Goal: Task Accomplishment & Management: Use online tool/utility

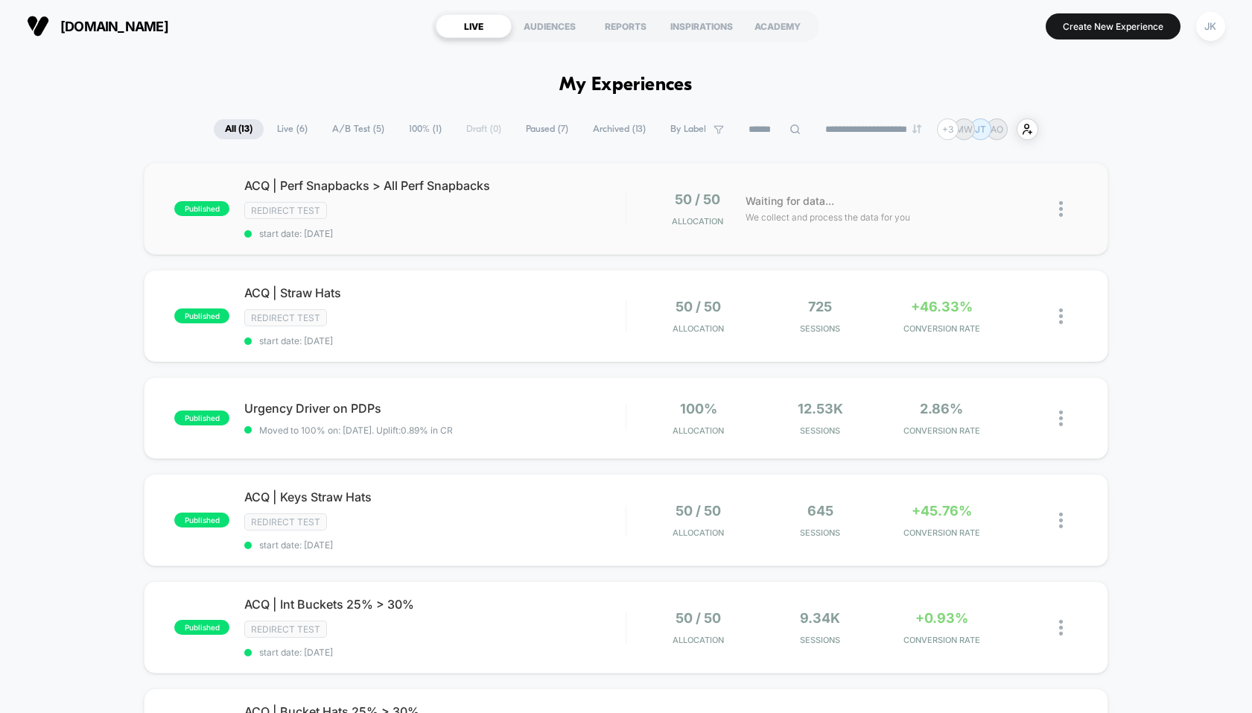
click at [305, 171] on div "published ACQ | Perf Snapbacks > All Perf Snapbacks Redirect Test start date: […" at bounding box center [626, 208] width 964 height 92
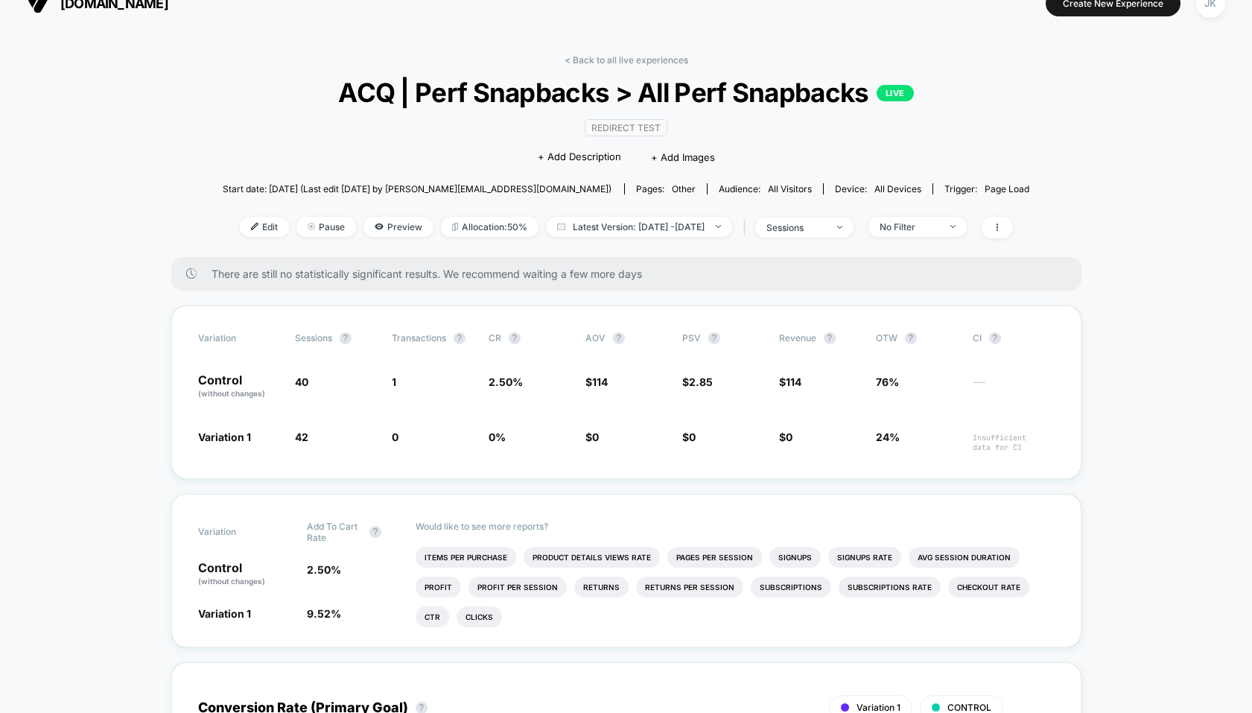
scroll to position [25, 0]
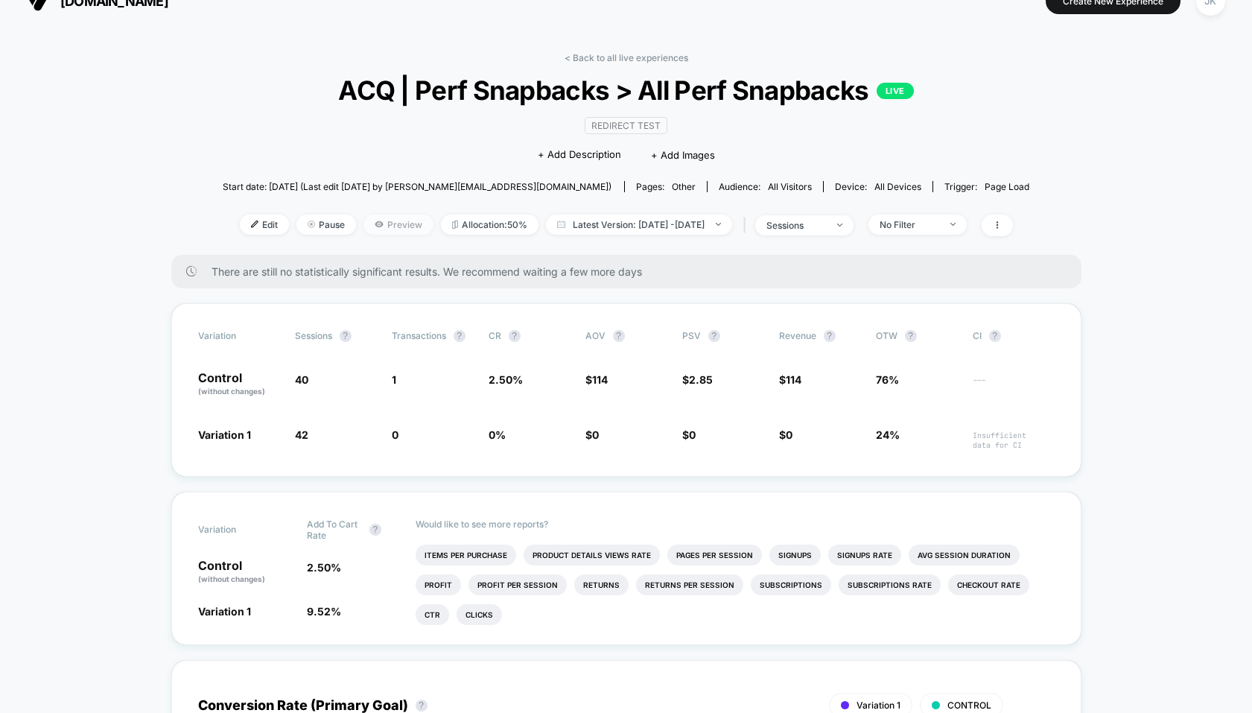
click at [367, 220] on span "Preview" at bounding box center [399, 225] width 70 height 20
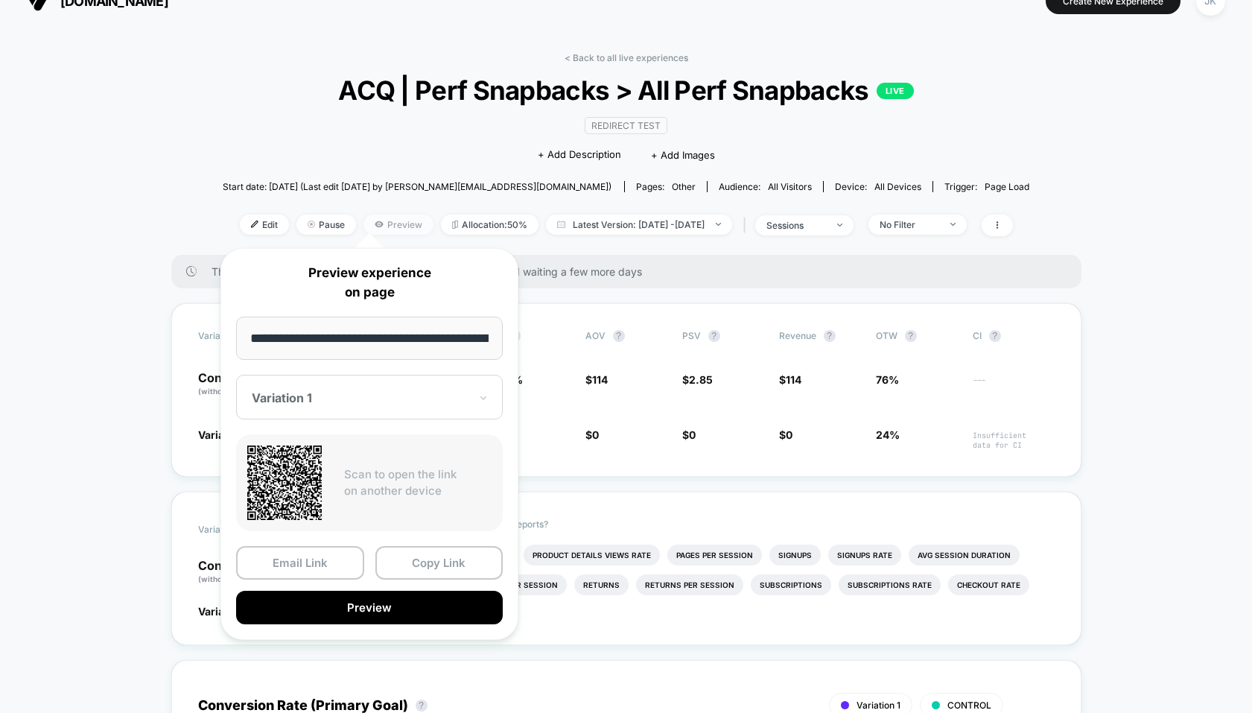
scroll to position [0, 174]
click at [327, 401] on div at bounding box center [361, 398] width 218 height 15
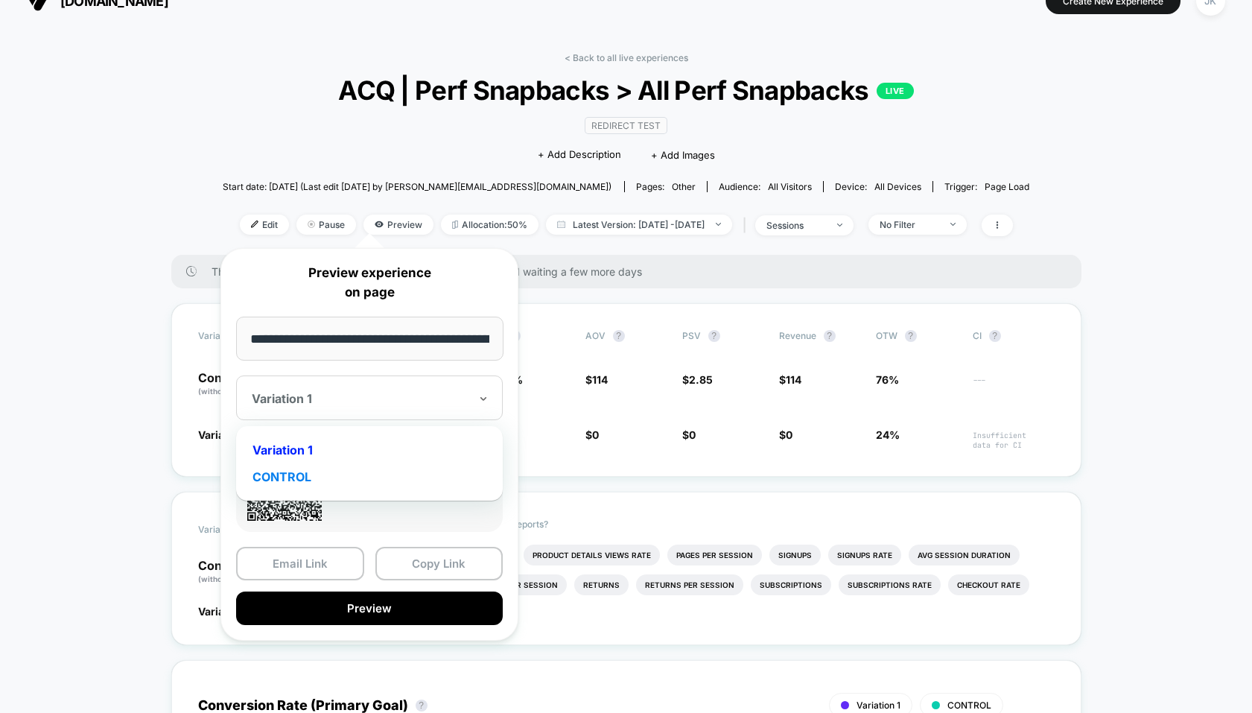
click at [318, 465] on div "CONTROL" at bounding box center [370, 476] width 252 height 27
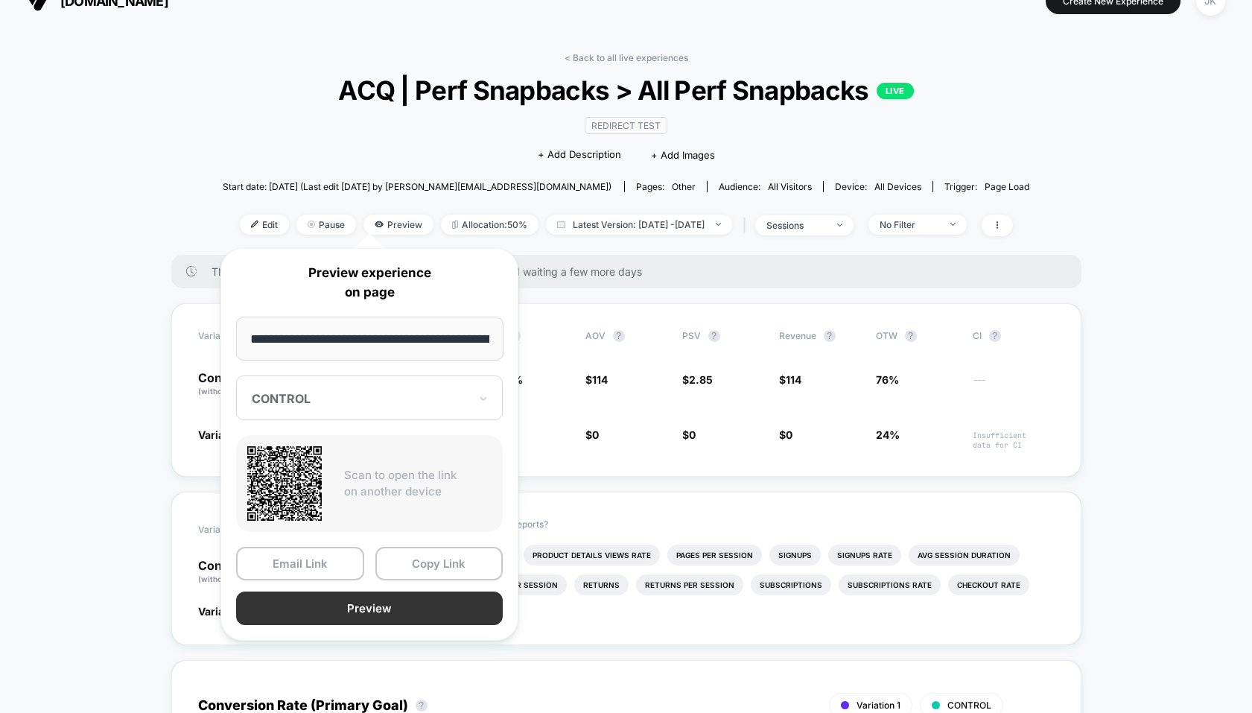
click at [331, 604] on button "Preview" at bounding box center [369, 608] width 267 height 34
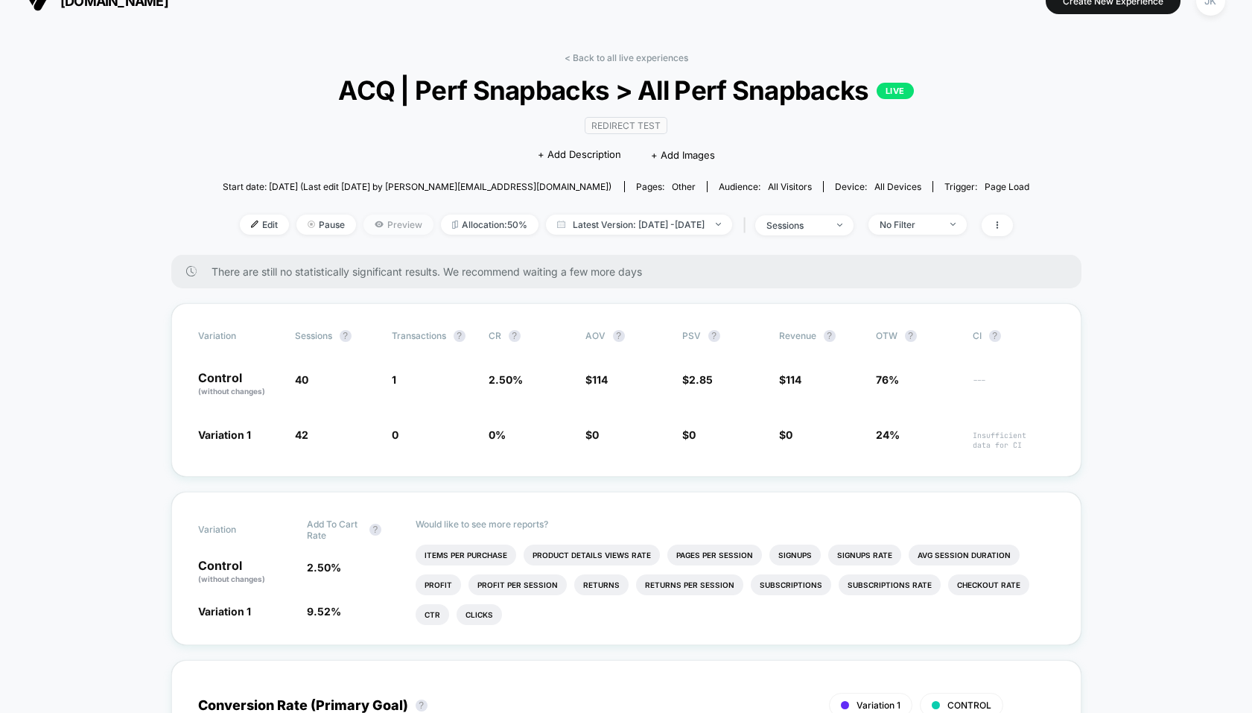
click at [364, 224] on span "Preview" at bounding box center [399, 225] width 70 height 20
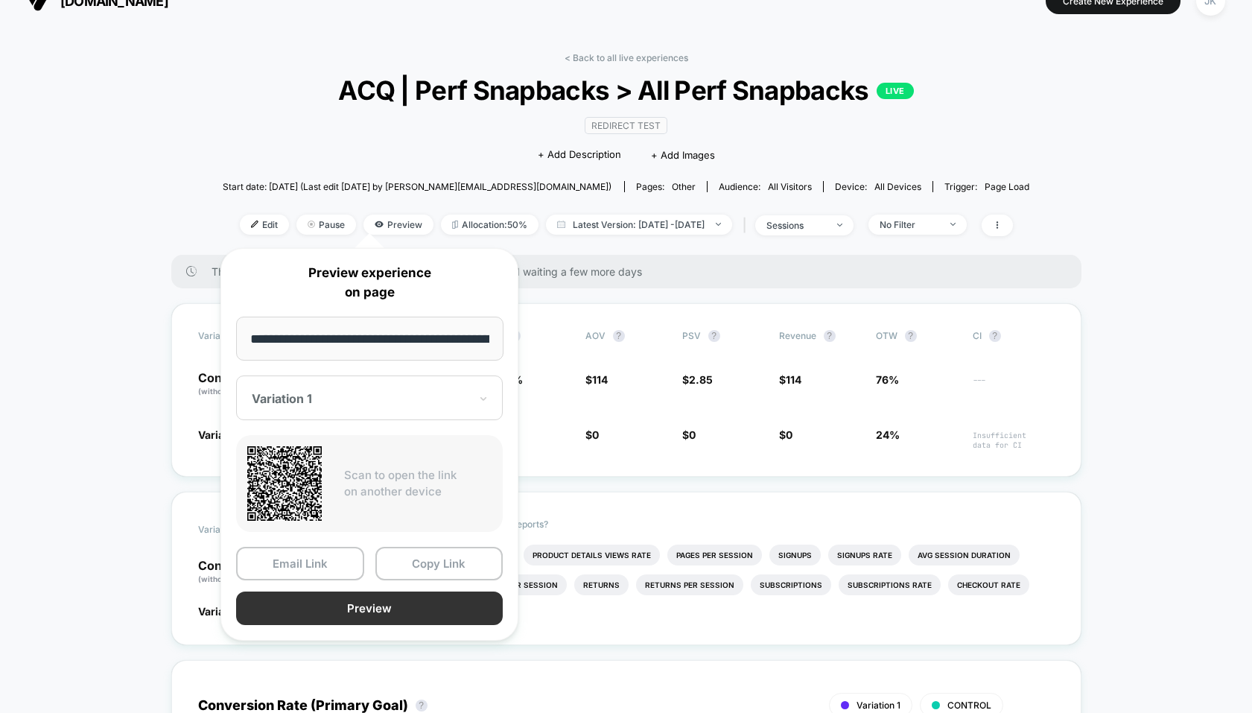
click at [308, 610] on button "Preview" at bounding box center [369, 608] width 267 height 34
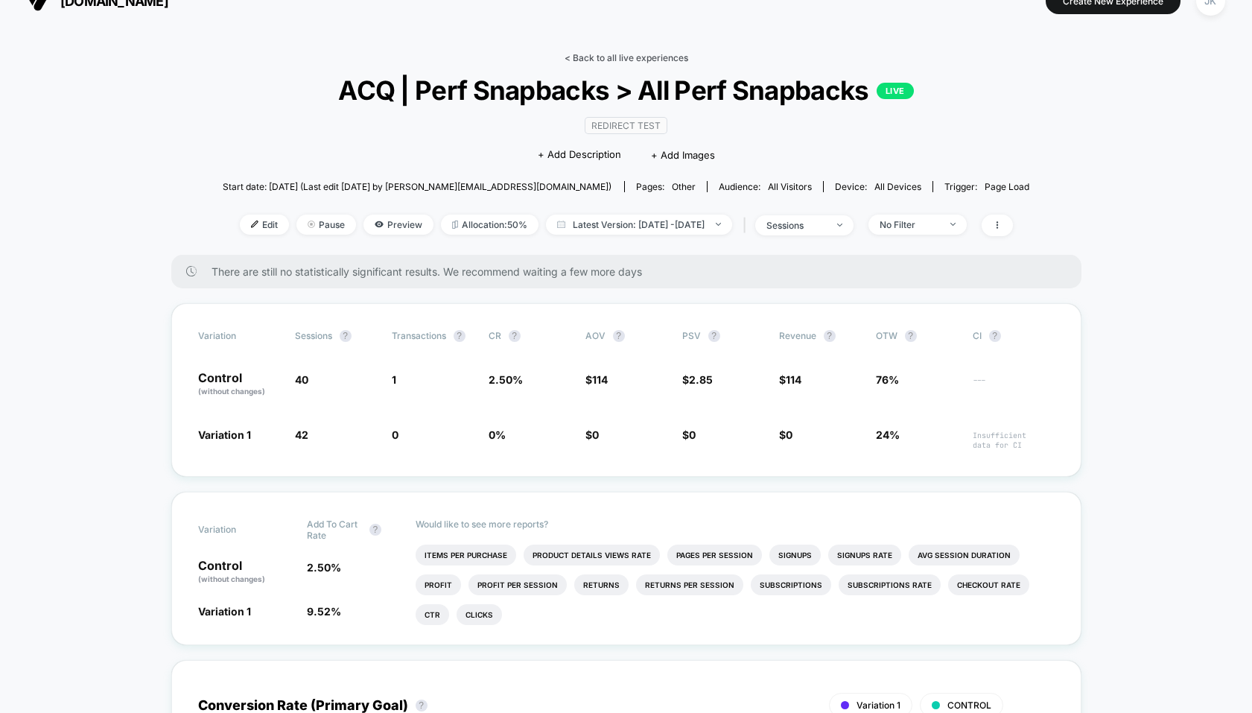
click at [630, 62] on link "< Back to all live experiences" at bounding box center [627, 57] width 124 height 11
